Goal: Obtain resource: Download file/media

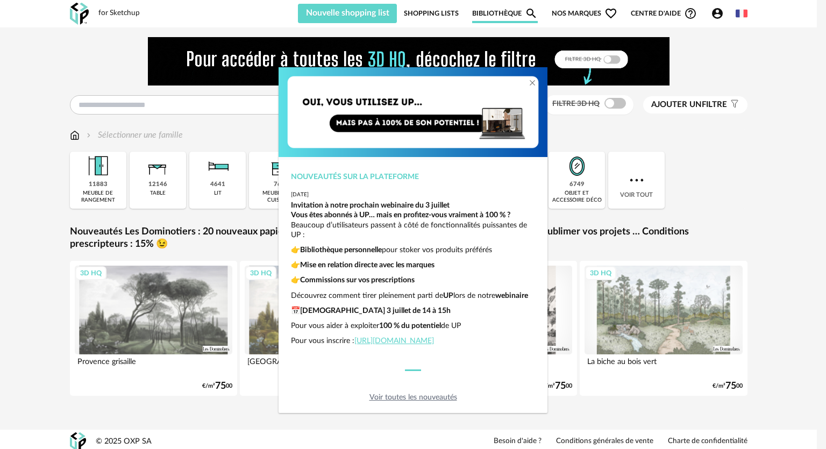
click at [718, 15] on div "Nouveautés sur la plateforme 2025-06-26 Invitation à notre prochain webinaire d…" at bounding box center [413, 224] width 826 height 449
click at [717, 16] on div "Nouveautés sur la plateforme 2025-06-26 Invitation à notre prochain webinaire d…" at bounding box center [413, 224] width 826 height 449
click at [755, 181] on div "Nouveautés sur la plateforme 2025-06-26 Invitation à notre prochain webinaire d…" at bounding box center [413, 224] width 826 height 449
click at [718, 12] on div "Nouveautés sur la plateforme 2025-06-26 Invitation à notre prochain webinaire d…" at bounding box center [413, 224] width 826 height 449
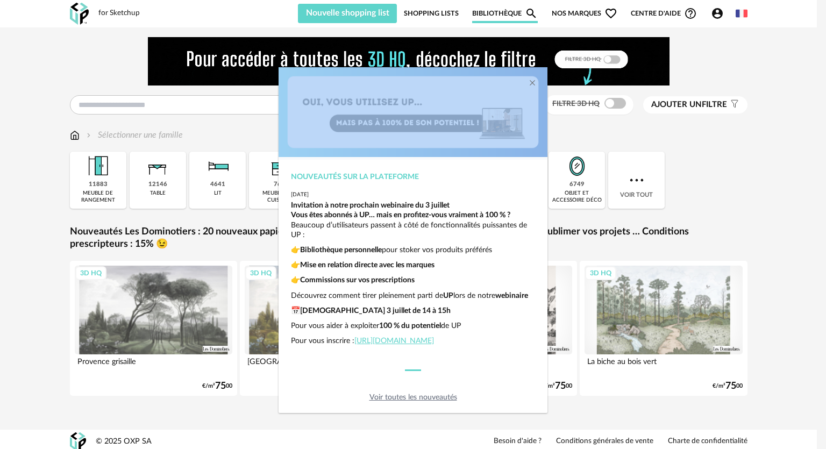
click at [718, 12] on div "Nouveautés sur la plateforme 2025-06-26 Invitation à notre prochain webinaire d…" at bounding box center [413, 224] width 826 height 449
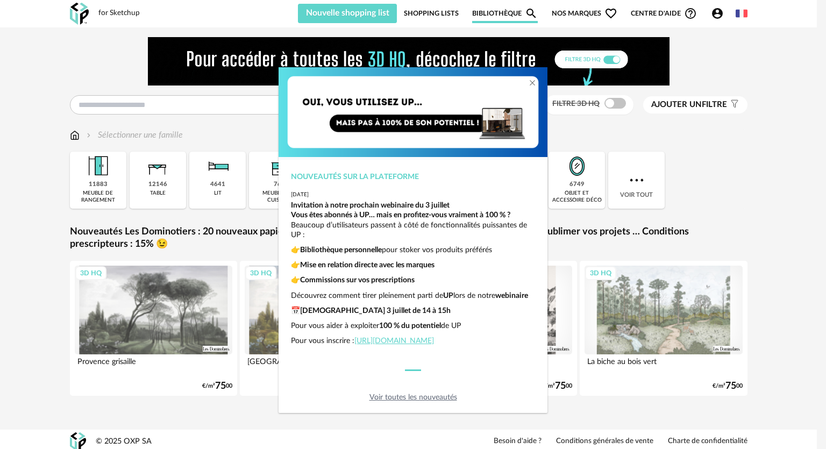
click at [790, 395] on div "Nouveautés sur la plateforme 2025-06-26 Invitation à notre prochain webinaire d…" at bounding box center [413, 224] width 826 height 449
click at [763, 92] on div "Nouveautés sur la plateforme 2025-06-26 Invitation à notre prochain webinaire d…" at bounding box center [413, 224] width 826 height 449
click at [540, 76] on div "dialog" at bounding box center [537, 75] width 22 height 16
click at [308, 125] on img "dialog" at bounding box center [413, 112] width 269 height 90
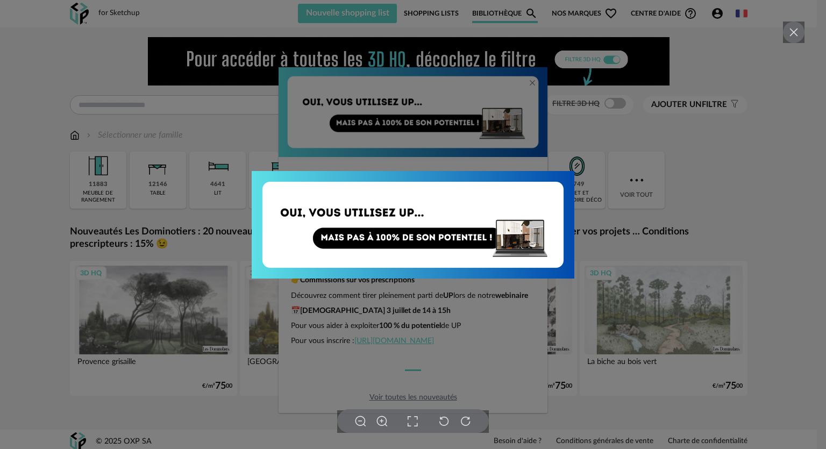
click at [404, 394] on div at bounding box center [413, 224] width 826 height 449
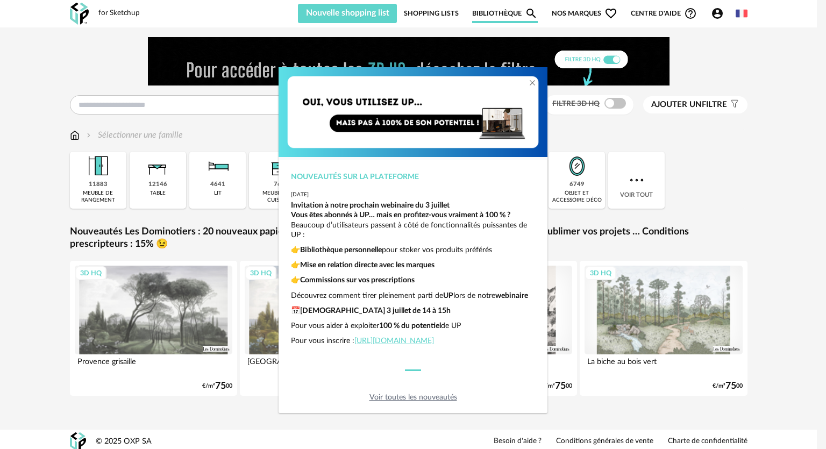
click at [434, 399] on link "Voir toutes les nouveautés" at bounding box center [414, 398] width 88 height 8
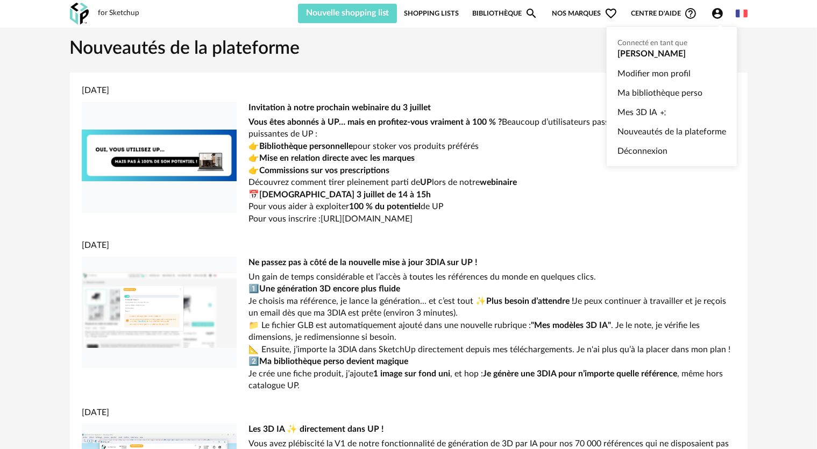
click at [718, 12] on icon "Account Circle icon" at bounding box center [717, 13] width 13 height 13
click at [662, 48] on ul "Connecté en tant que Emmanuelle Mesnier Modifier mon profil Ma bibliothèque per…" at bounding box center [671, 96] width 131 height 140
click at [649, 72] on link "Modifier mon profil" at bounding box center [672, 73] width 109 height 19
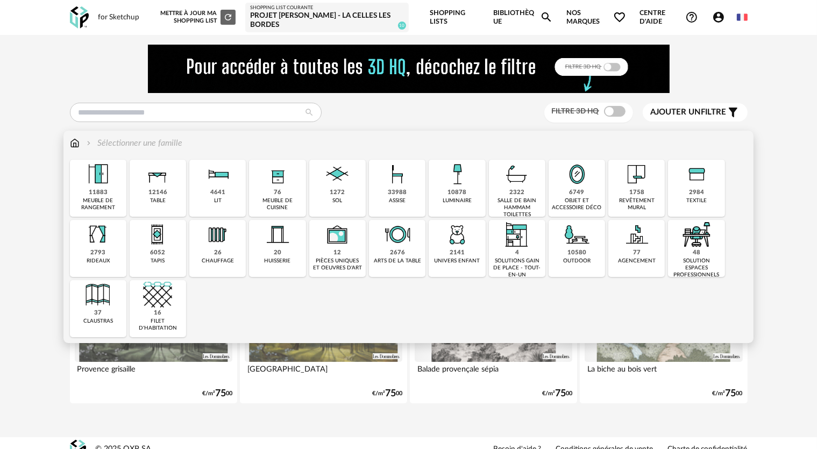
click at [583, 188] on img at bounding box center [577, 174] width 29 height 29
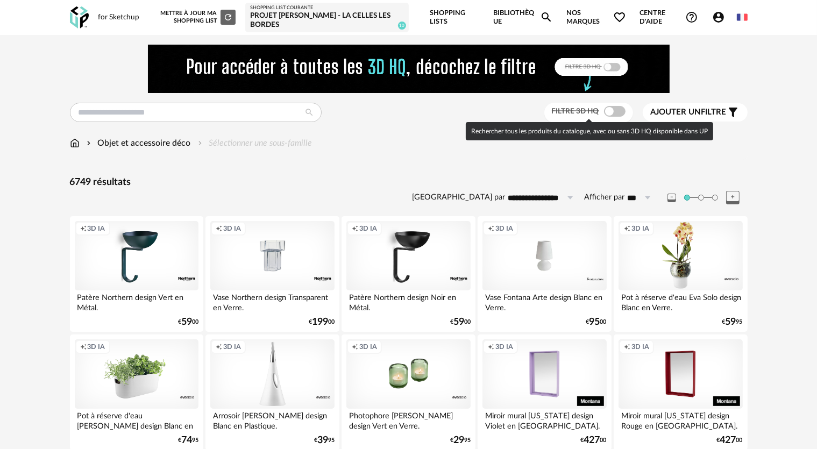
click at [607, 109] on span at bounding box center [615, 111] width 22 height 11
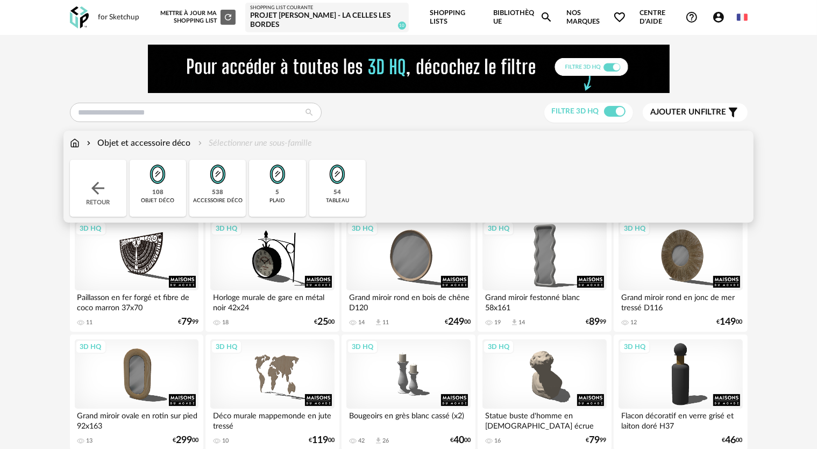
click at [340, 184] on img at bounding box center [337, 174] width 29 height 29
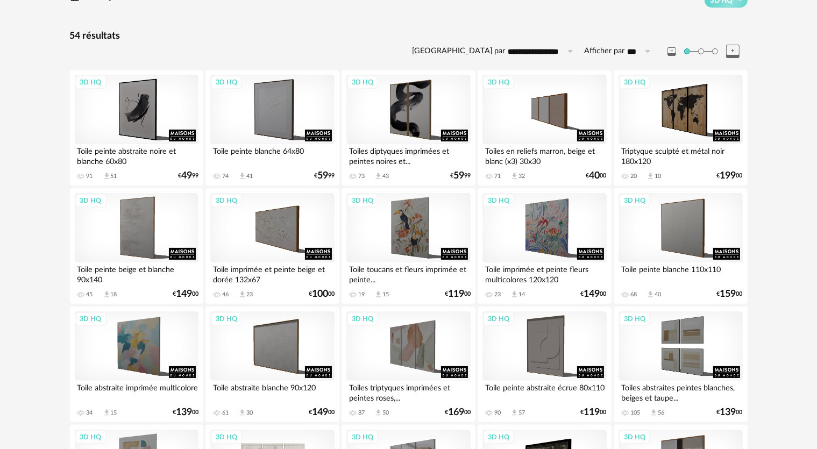
scroll to position [215, 0]
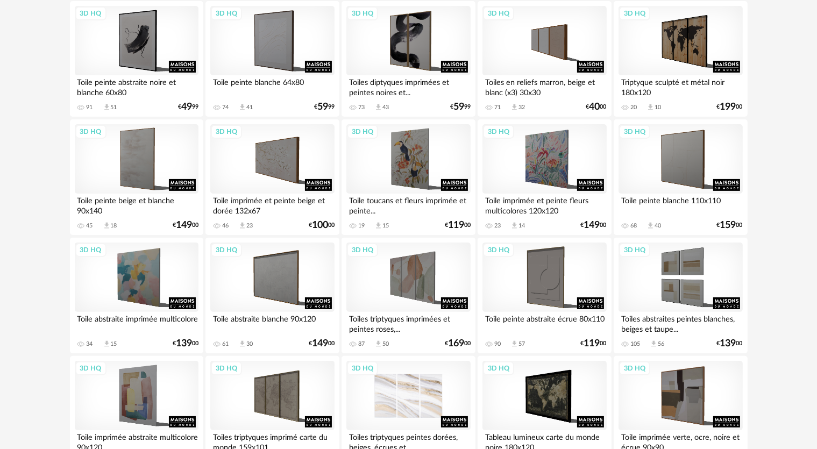
click at [432, 407] on div "3D HQ" at bounding box center [408, 396] width 124 height 70
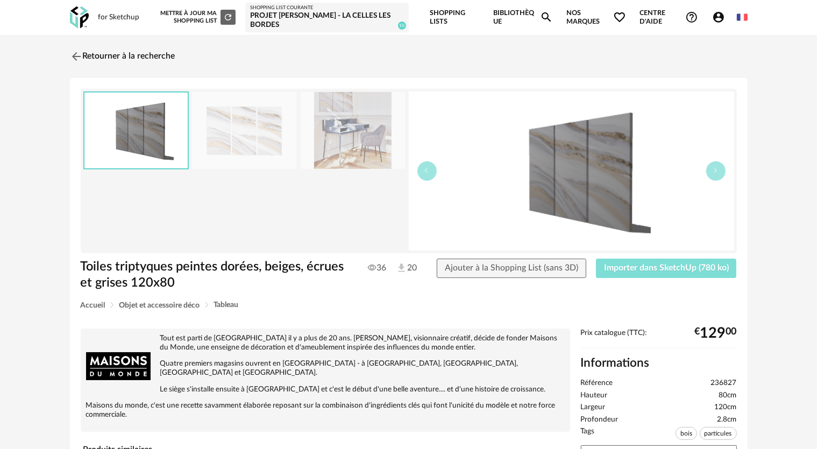
click at [651, 274] on button "Importer dans SketchUp (780 ko)" at bounding box center [666, 268] width 141 height 19
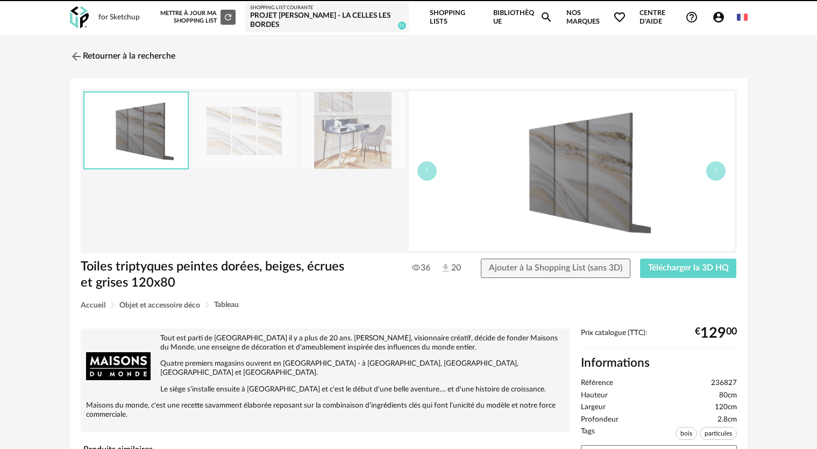
click at [113, 48] on link "Retourner à la recherche" at bounding box center [122, 57] width 105 height 24
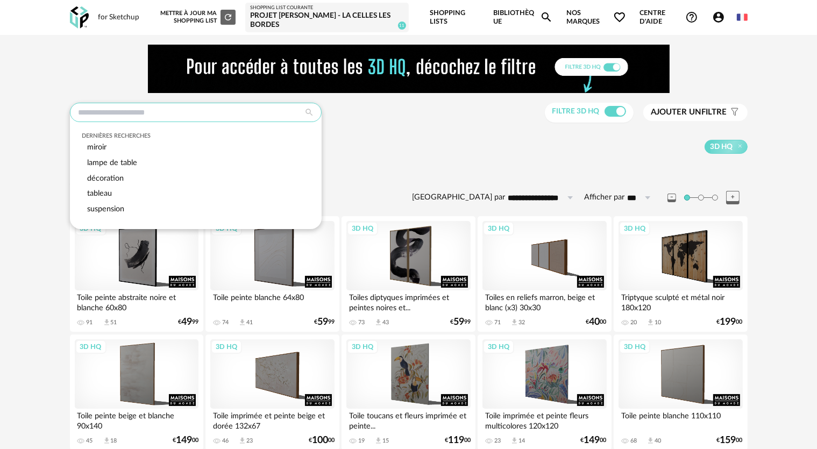
click at [140, 114] on input "text" at bounding box center [196, 112] width 252 height 19
click at [105, 112] on input "text" at bounding box center [196, 112] width 252 height 19
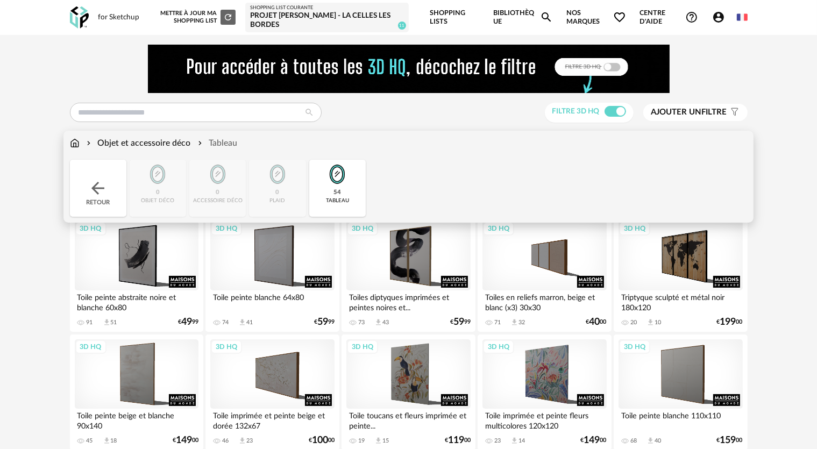
click at [121, 143] on div "Objet et accessoire déco" at bounding box center [137, 143] width 107 height 12
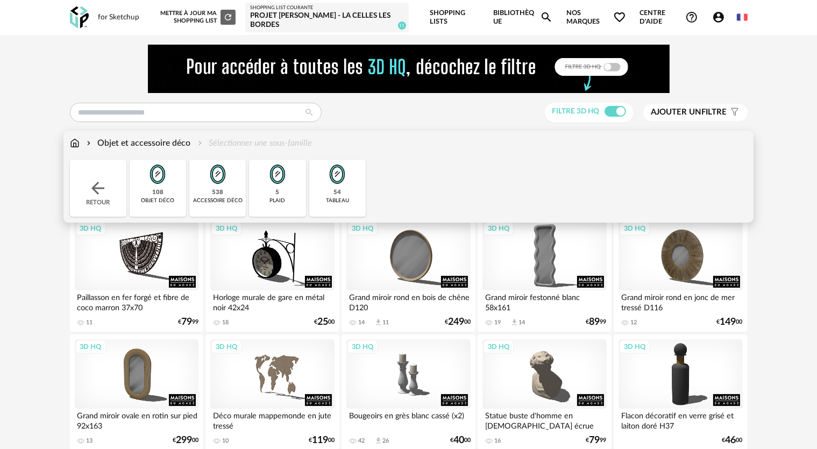
click at [108, 190] on div "Retour" at bounding box center [98, 188] width 56 height 57
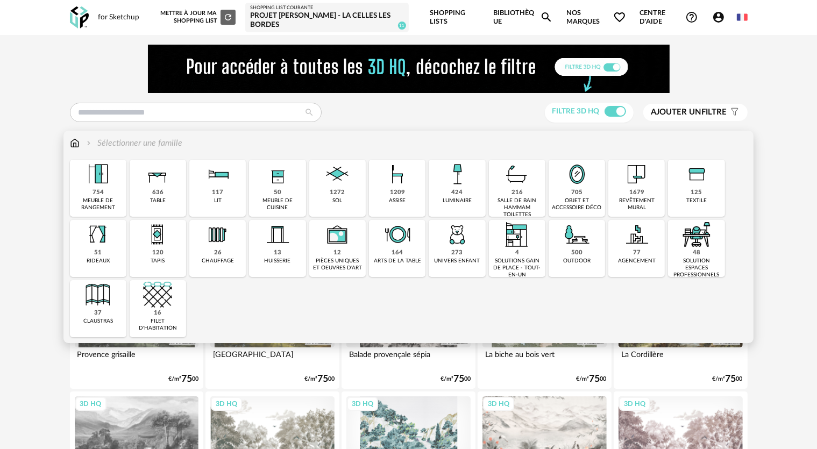
click at [466, 182] on img at bounding box center [457, 174] width 29 height 29
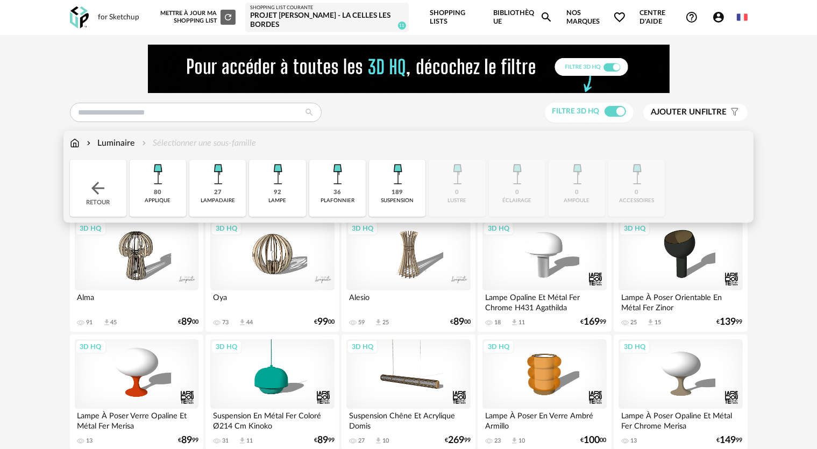
click at [402, 184] on img at bounding box center [397, 174] width 29 height 29
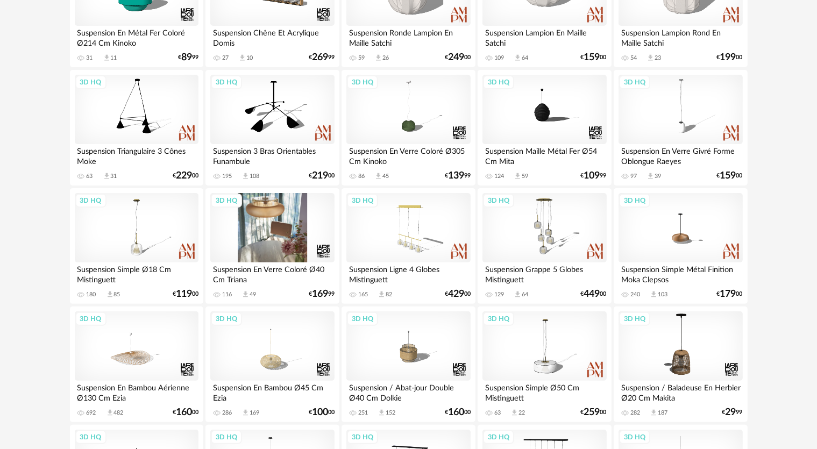
scroll to position [269, 0]
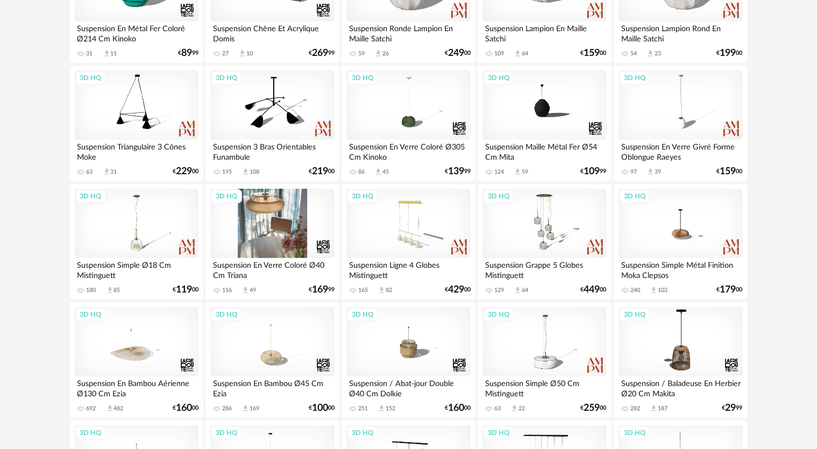
click at [288, 230] on div "3D HQ" at bounding box center [272, 224] width 124 height 70
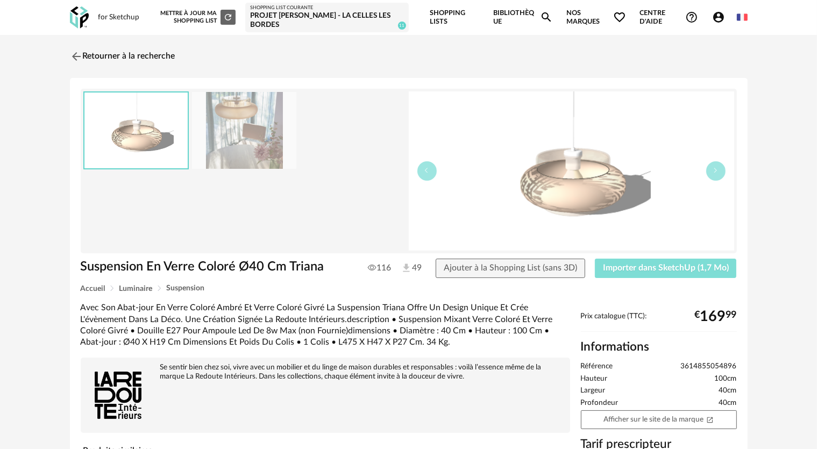
click at [626, 265] on span "Importer dans SketchUp (1,7 Mo)" at bounding box center [666, 268] width 126 height 9
click at [83, 53] on link "Retourner à la recherche" at bounding box center [119, 57] width 105 height 24
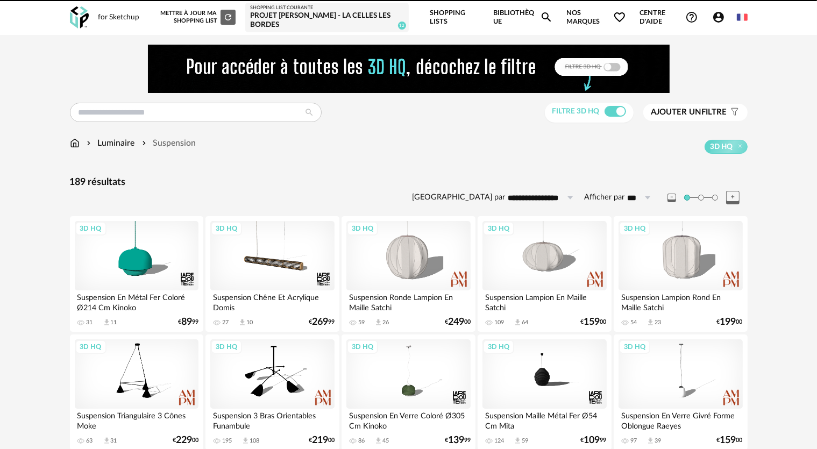
scroll to position [269, 0]
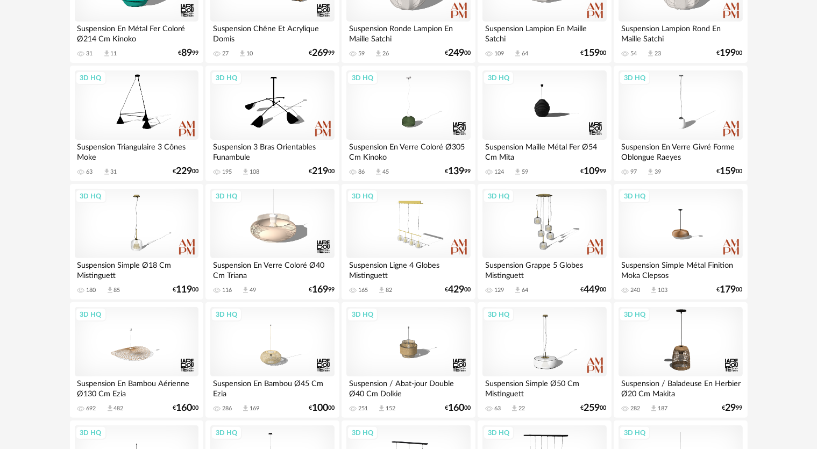
drag, startPoint x: 82, startPoint y: 53, endPoint x: 38, endPoint y: 69, distance: 47.3
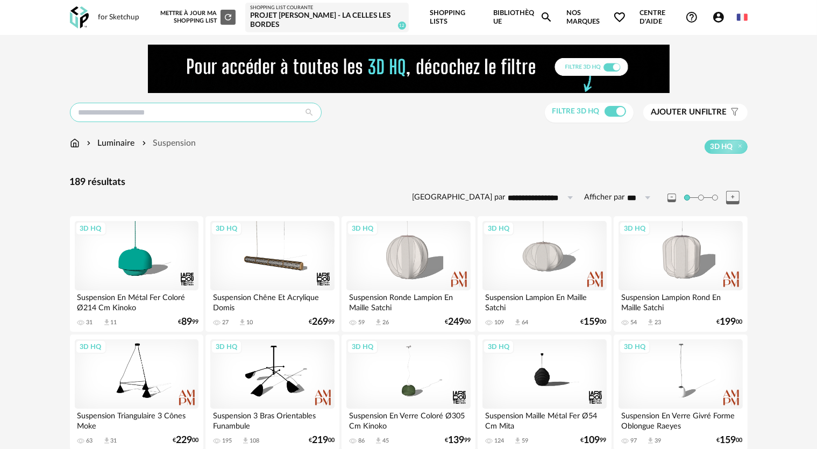
click at [176, 108] on input "text" at bounding box center [196, 112] width 252 height 19
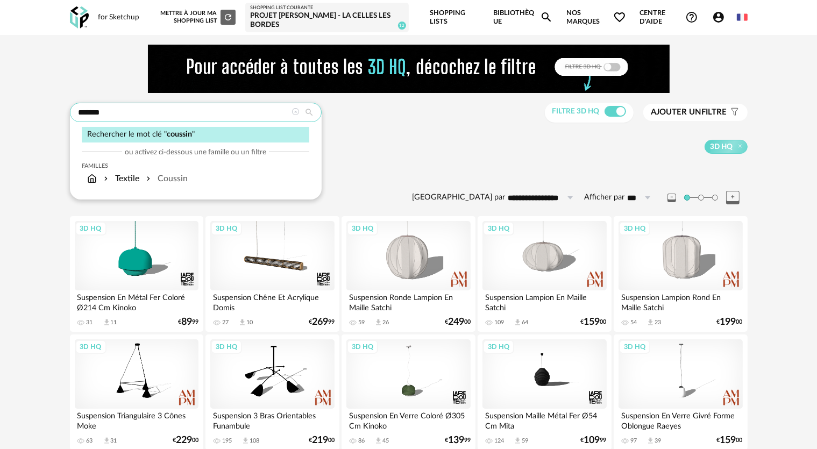
type input "*******"
click at [182, 183] on div "Coussin" at bounding box center [166, 179] width 44 height 12
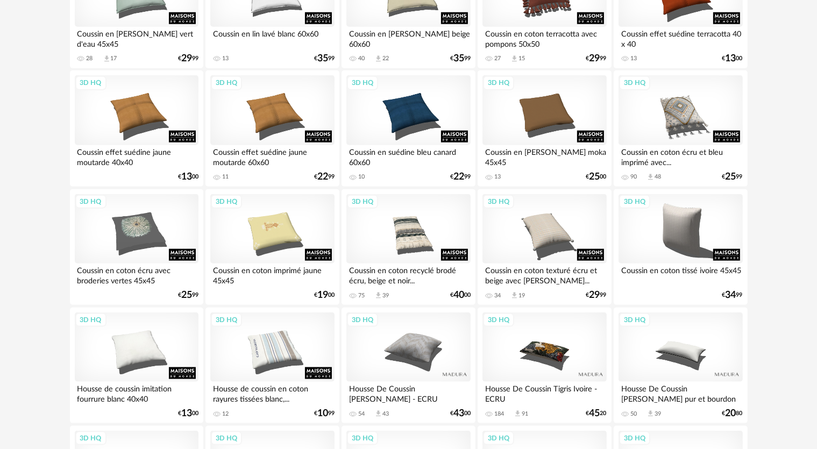
scroll to position [1237, 0]
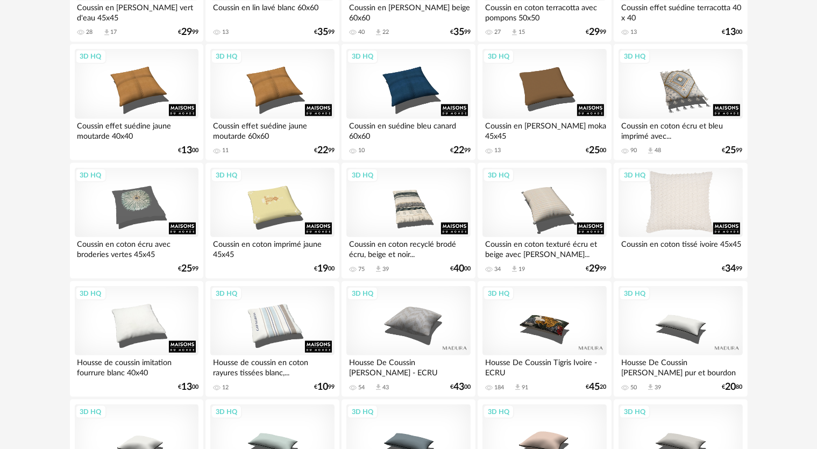
click at [683, 206] on div "3D HQ" at bounding box center [681, 203] width 124 height 70
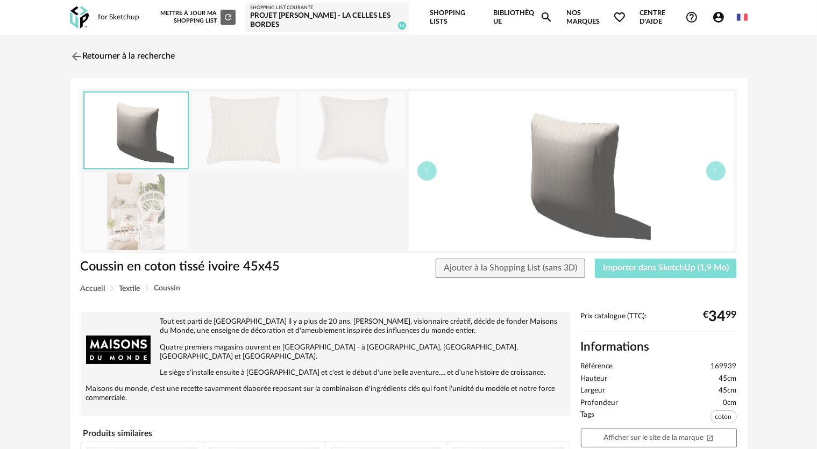
click at [662, 267] on span "Importer dans SketchUp (1,9 Mo)" at bounding box center [666, 268] width 126 height 9
